Goal: Communication & Community: Answer question/provide support

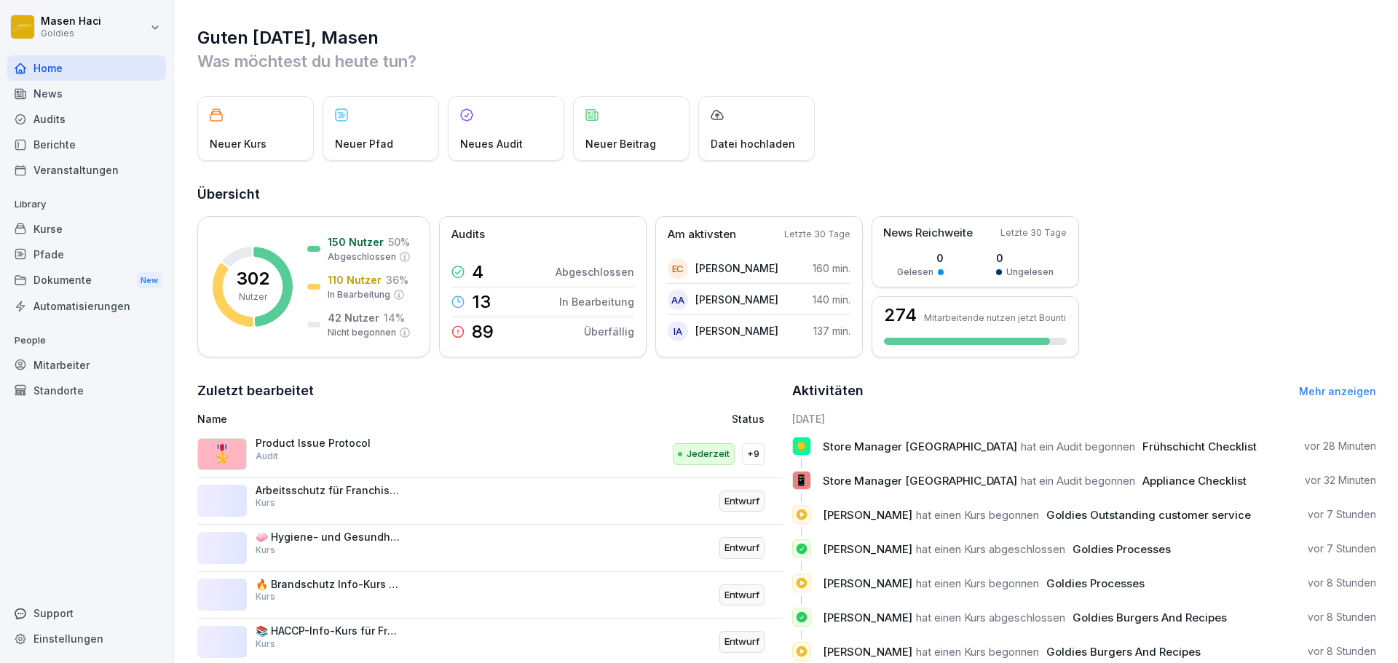
click at [57, 610] on div "Support" at bounding box center [86, 613] width 159 height 25
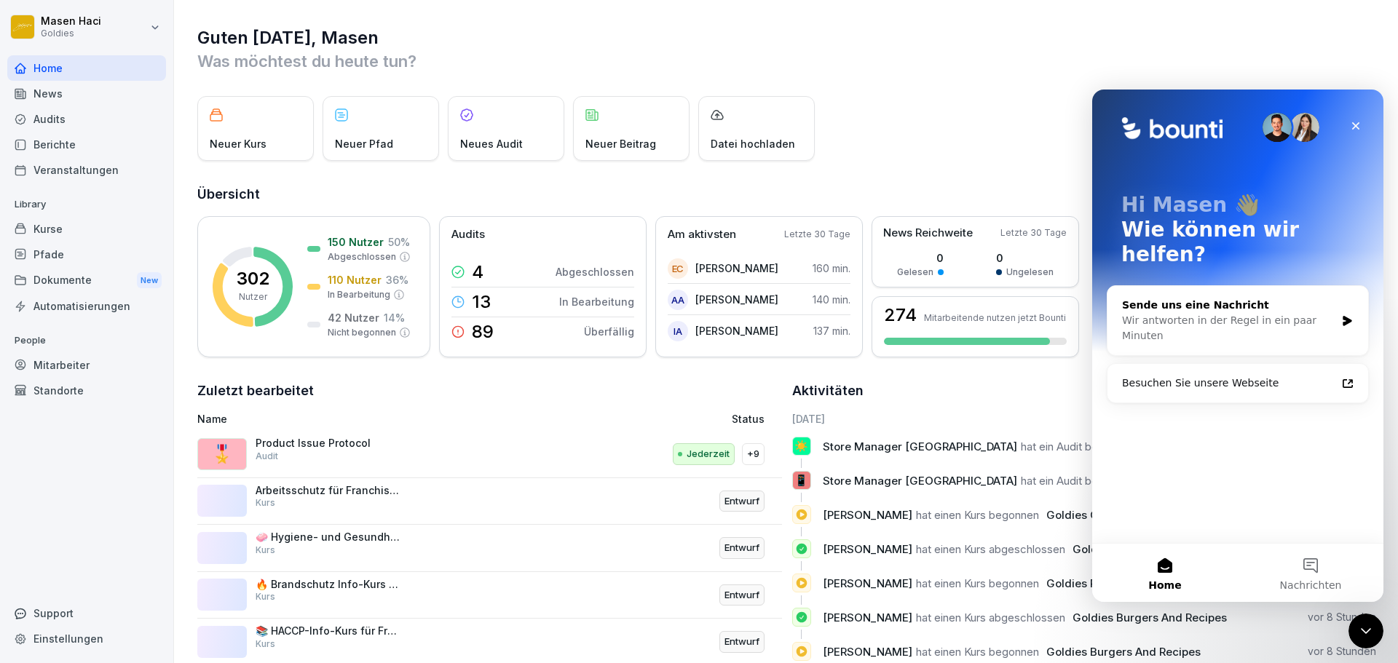
click at [1242, 313] on div "Wir antworten in der Regel in ein paar Minuten" at bounding box center [1228, 328] width 213 height 31
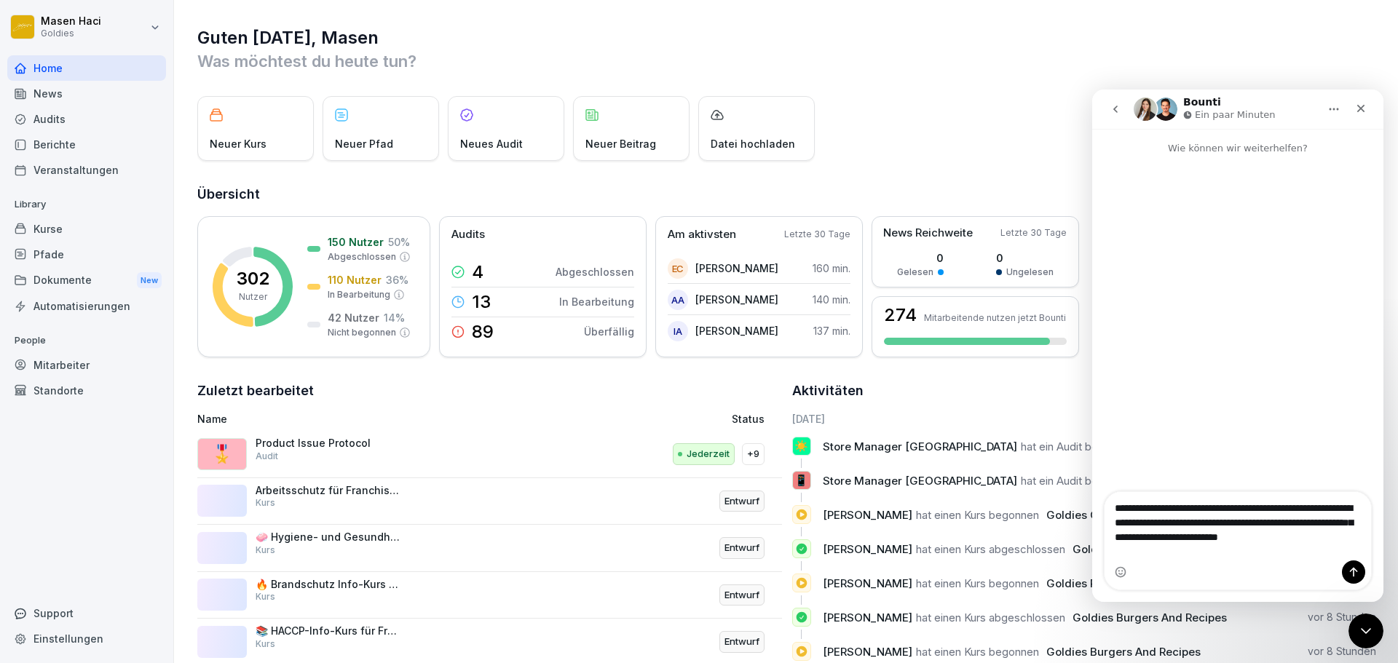
type textarea "**********"
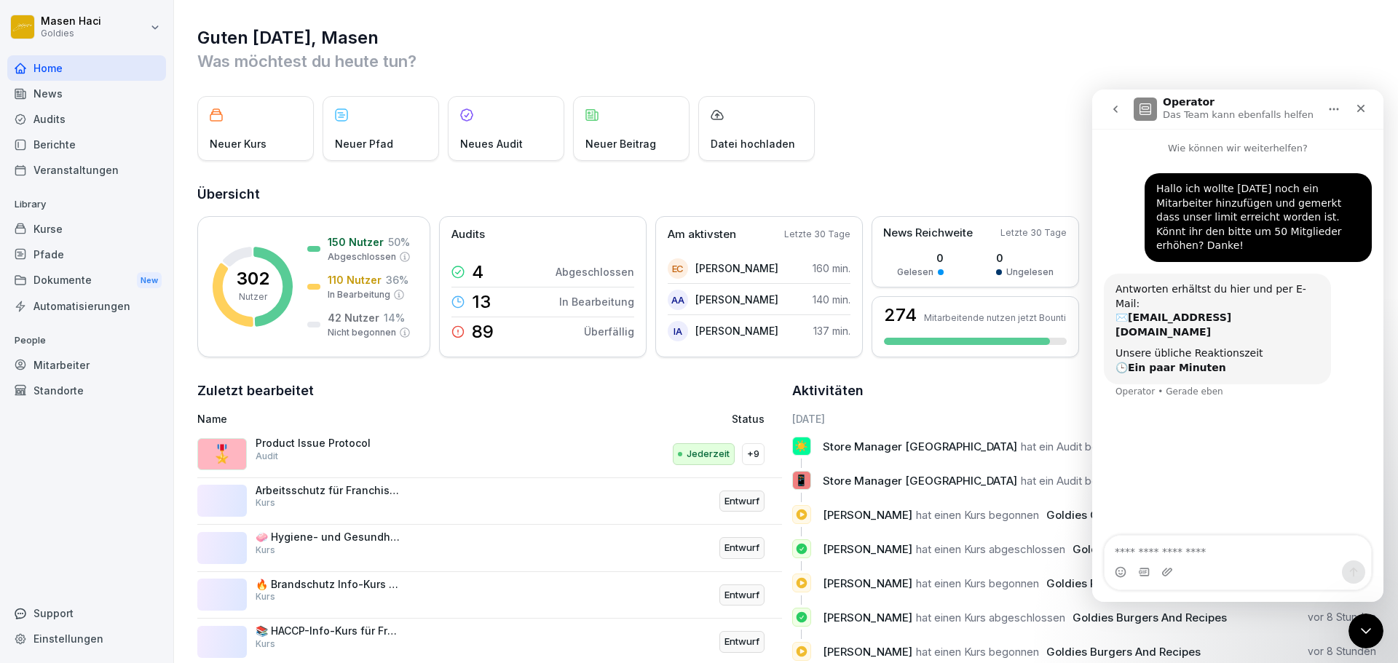
click at [1188, 274] on div "Antworten erhältst du hier und per E-Mail: ✉️ [EMAIL_ADDRESS][DOMAIN_NAME] Unse…" at bounding box center [1217, 329] width 227 height 111
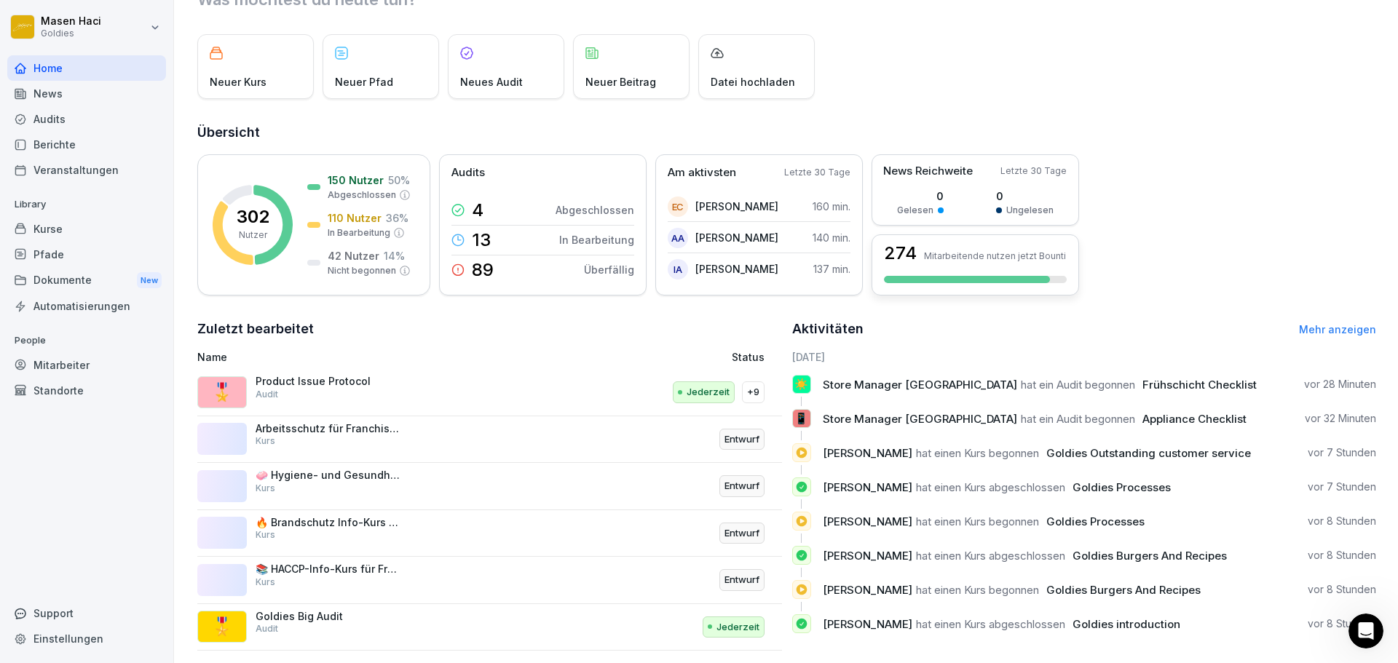
scroll to position [87, 0]
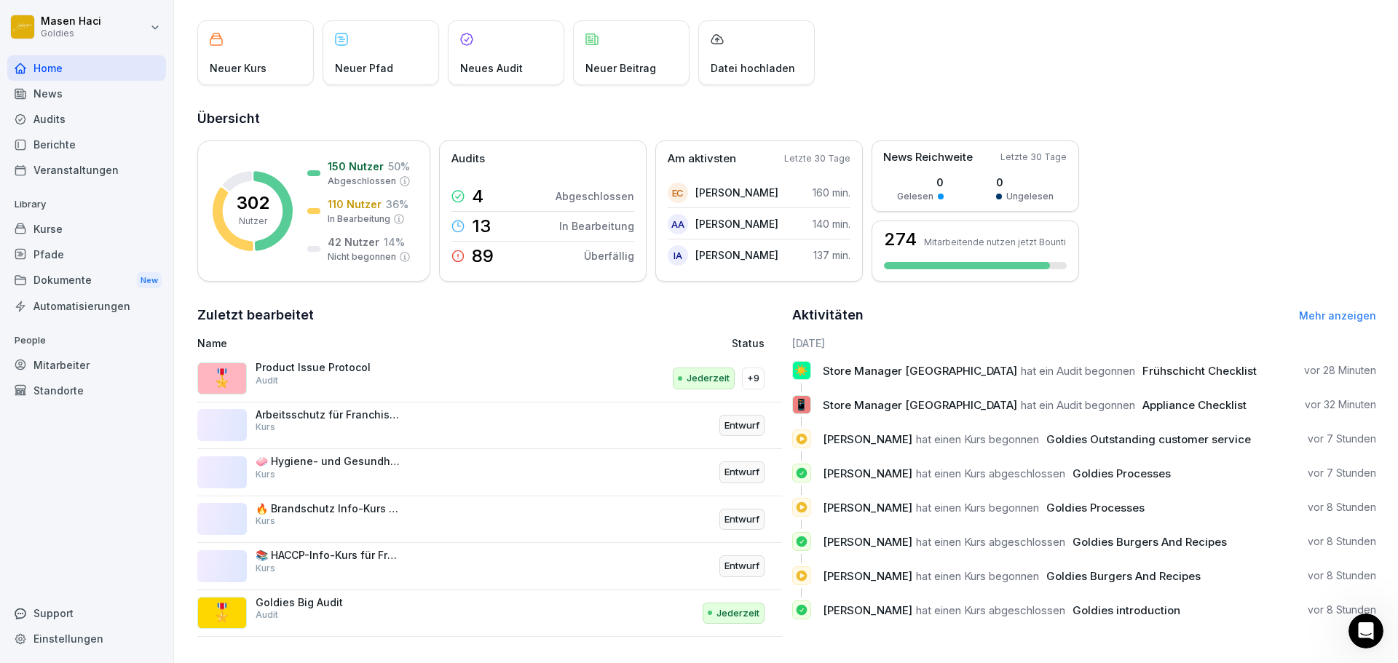
click at [83, 110] on div "Audits" at bounding box center [86, 118] width 159 height 25
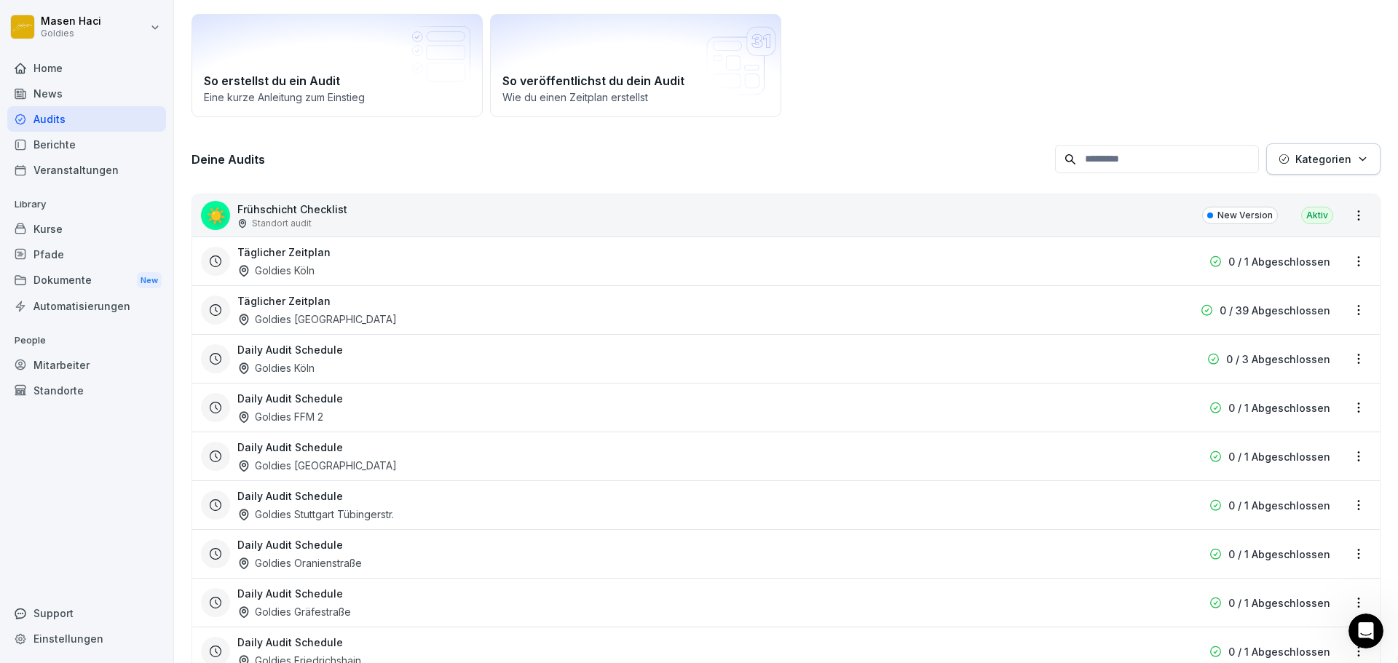
click at [83, 110] on div "Audits" at bounding box center [86, 118] width 159 height 25
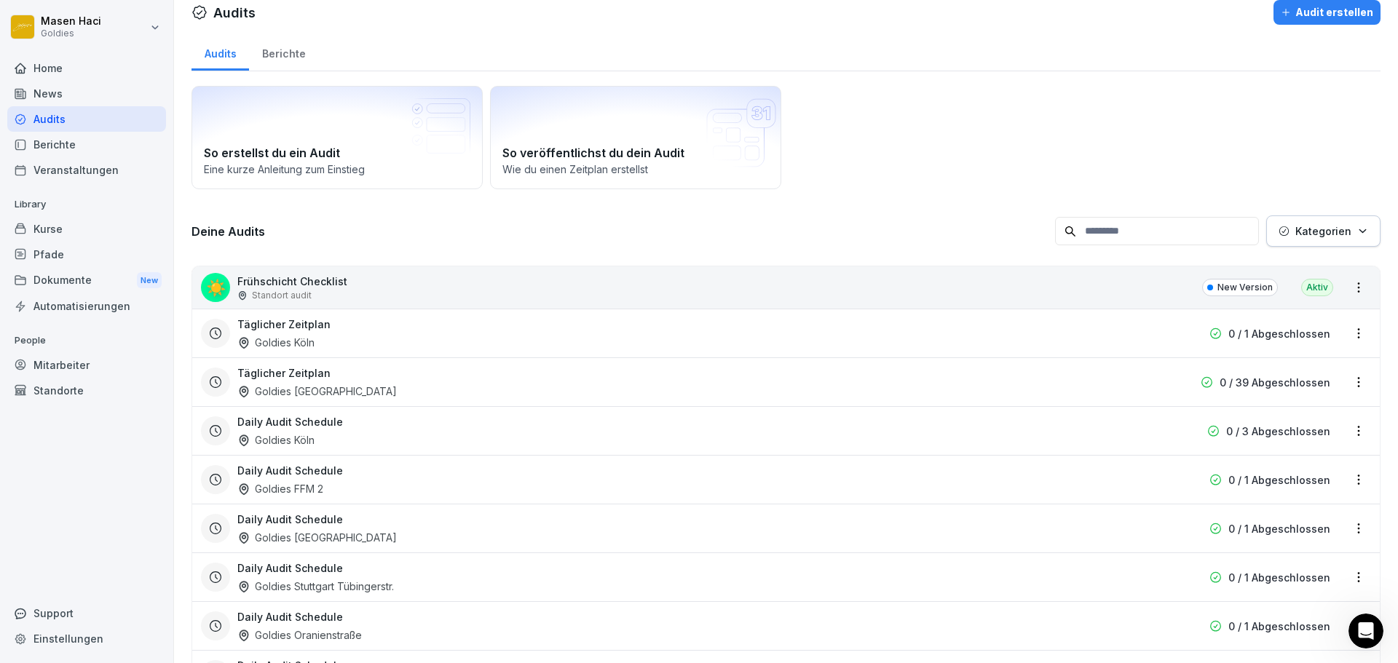
click at [59, 273] on div "Dokumente New" at bounding box center [86, 280] width 159 height 27
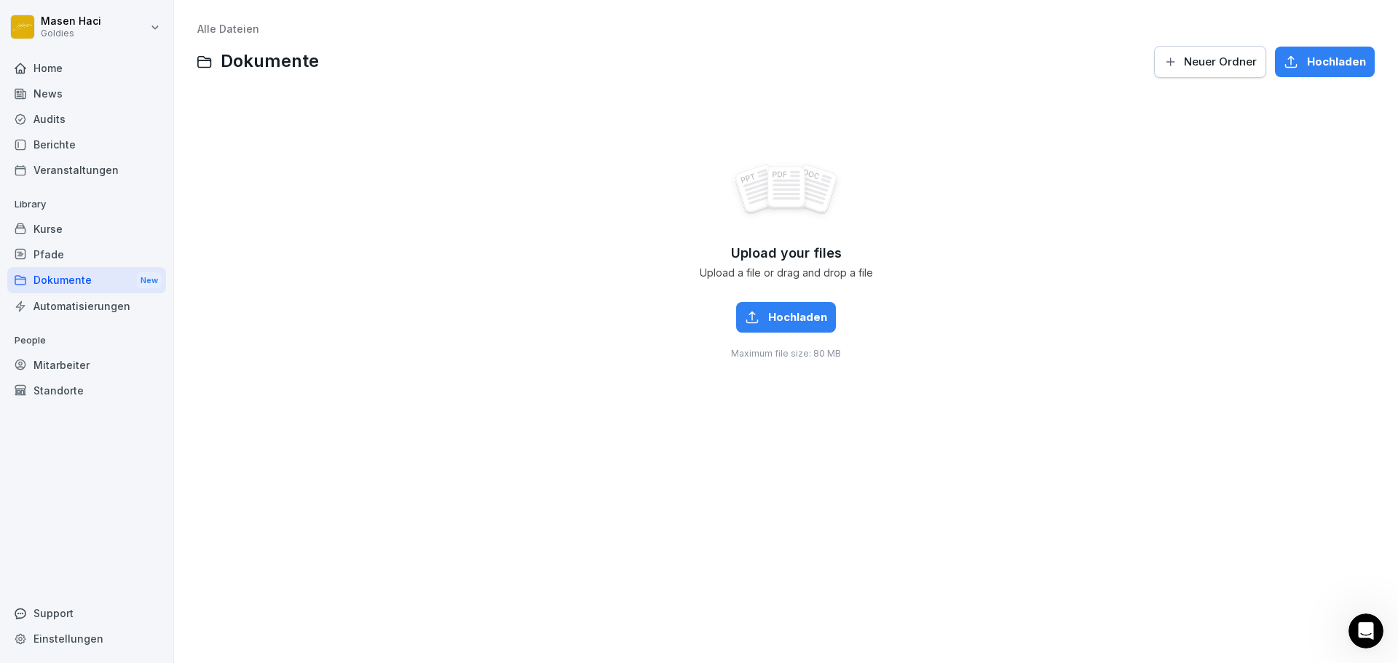
click at [92, 99] on div "News" at bounding box center [86, 93] width 159 height 25
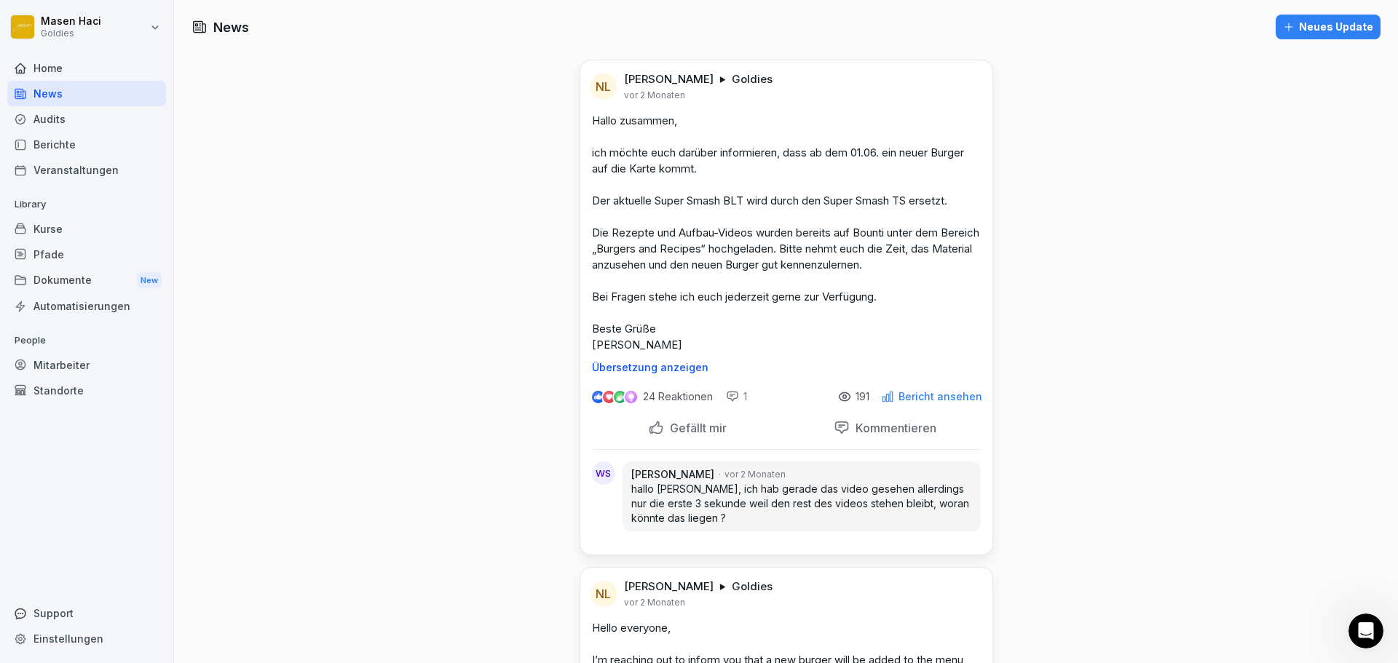
click at [109, 74] on div "Home" at bounding box center [86, 67] width 159 height 25
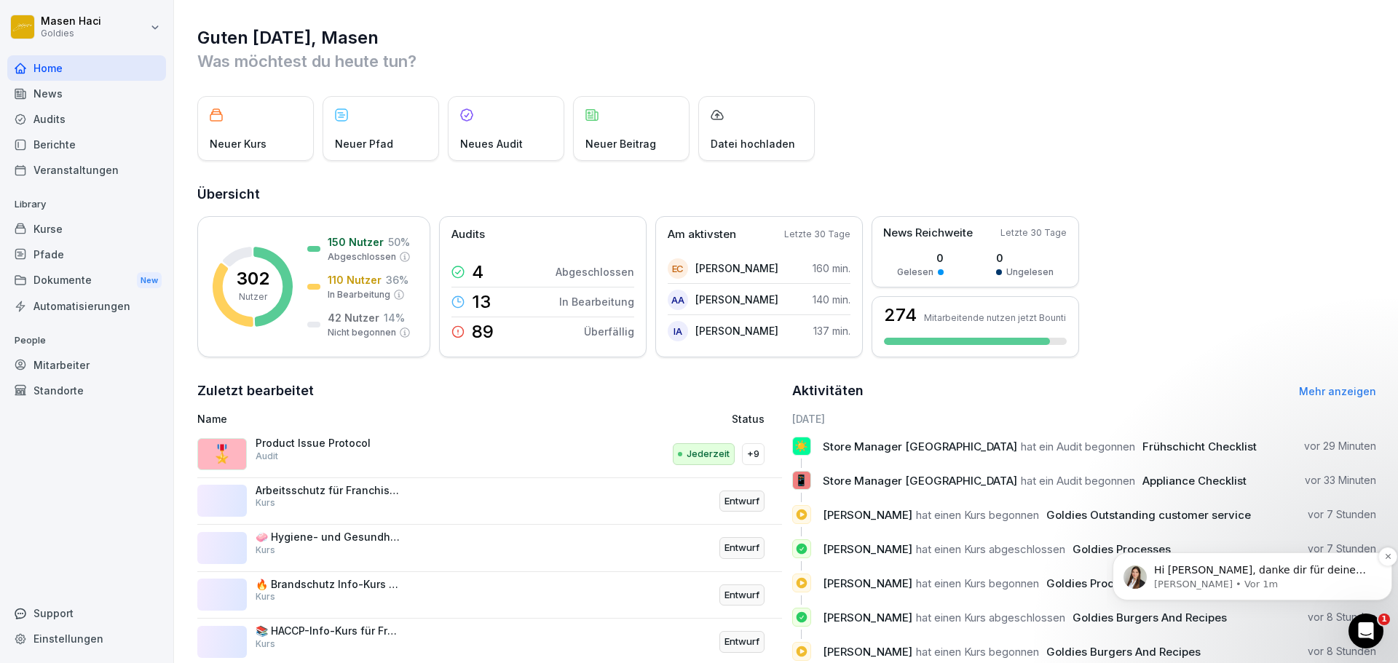
click at [1247, 585] on p "[PERSON_NAME] • Vor 1m" at bounding box center [1264, 584] width 220 height 13
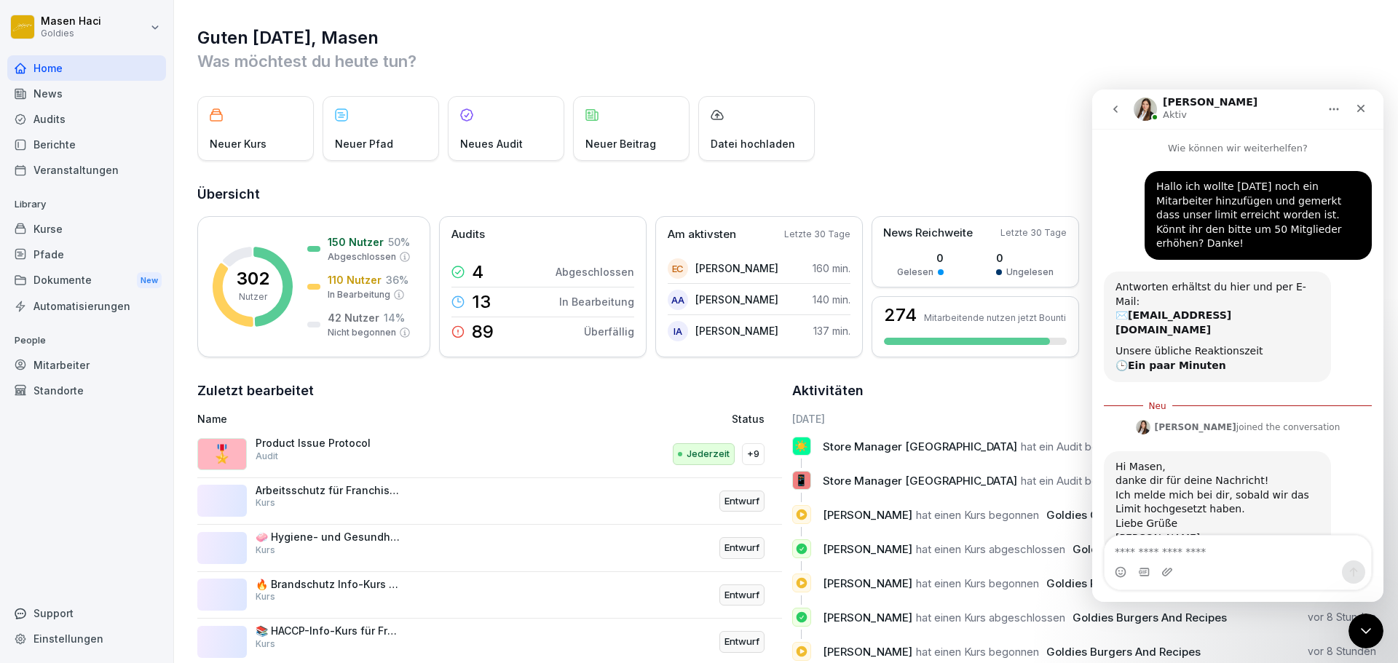
scroll to position [8, 0]
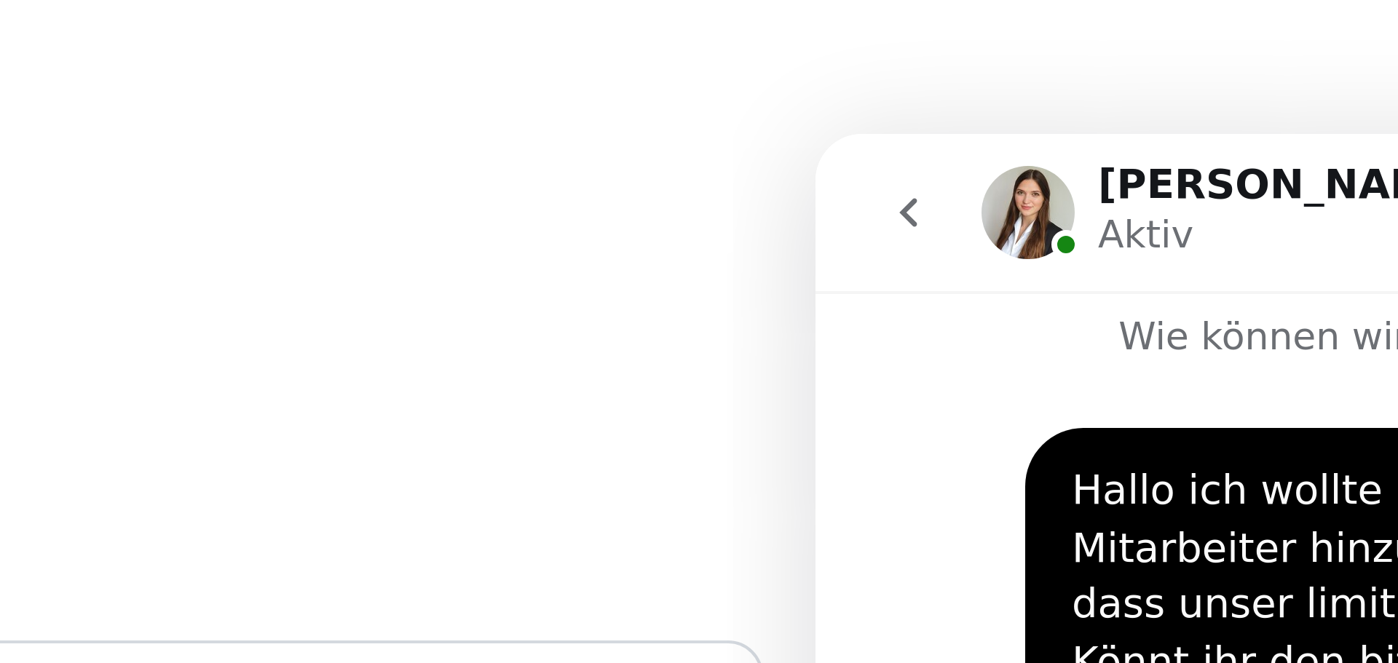
click at [855, 173] on p "Wie können wir weiterhelfen?" at bounding box center [961, 178] width 291 height 27
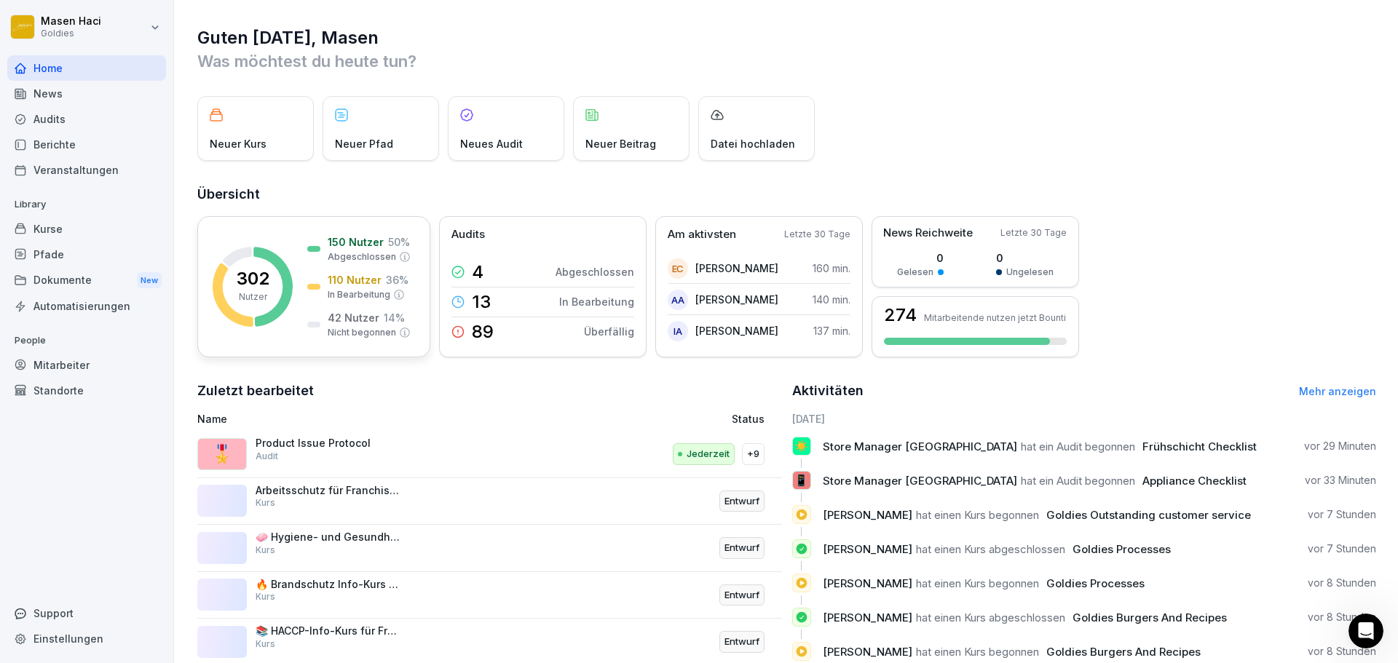
scroll to position [87, 0]
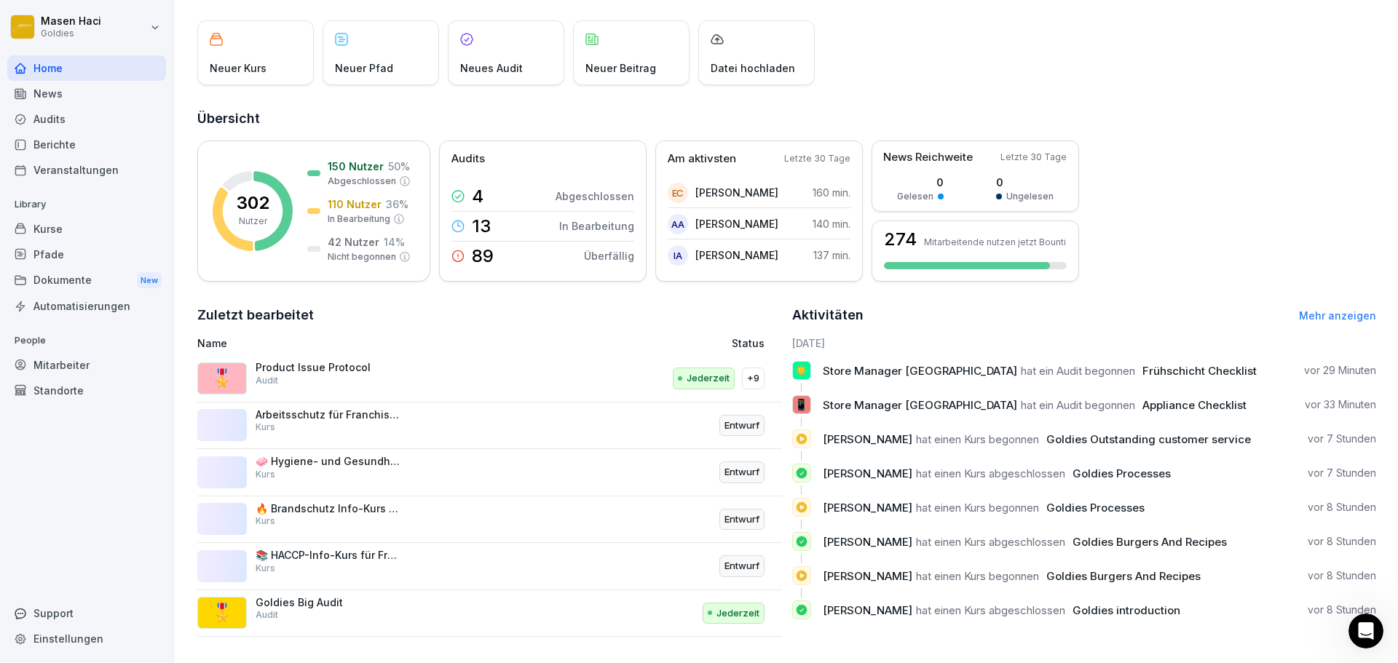
click at [215, 367] on p "🎖️" at bounding box center [222, 379] width 22 height 26
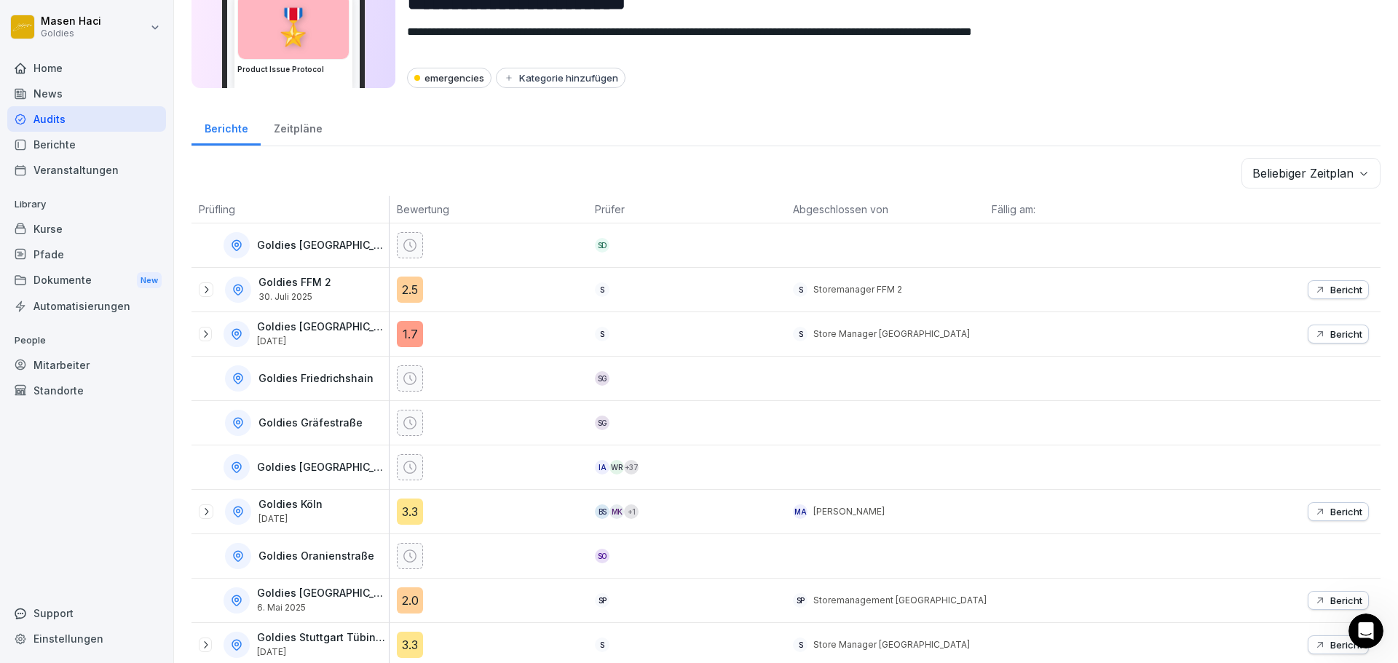
scroll to position [117, 0]
